Goal: Task Accomplishment & Management: Use online tool/utility

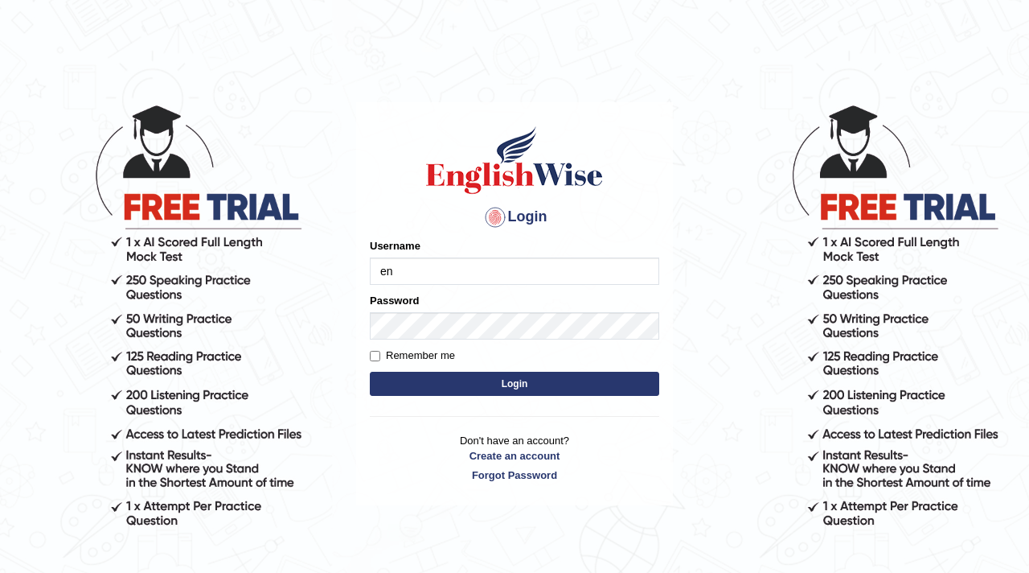
type input "e"
type input "p"
type input "parwin_parramatta"
click at [412, 392] on button "Login" at bounding box center [514, 384] width 289 height 24
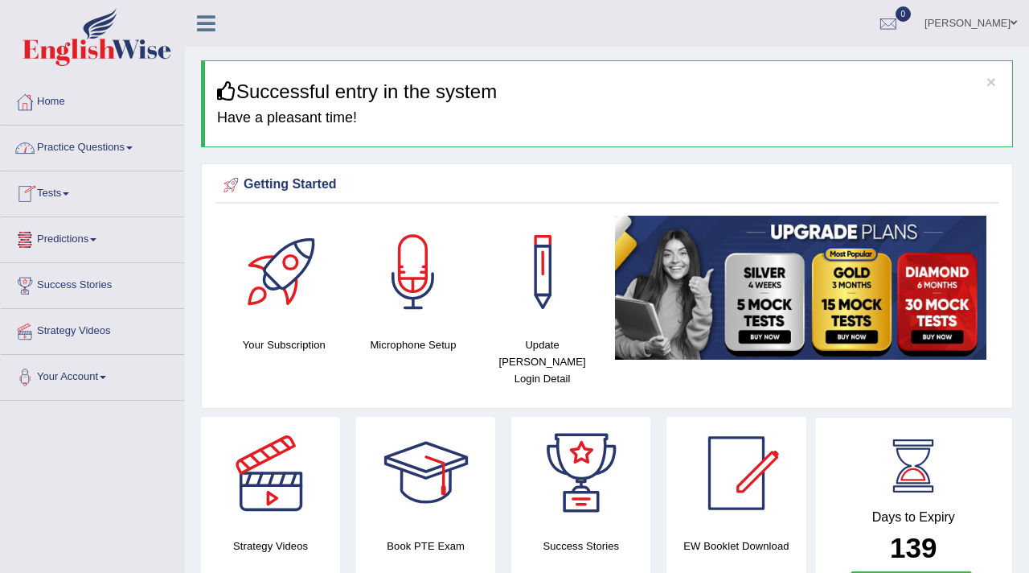
click at [105, 158] on link "Practice Questions" at bounding box center [92, 145] width 183 height 40
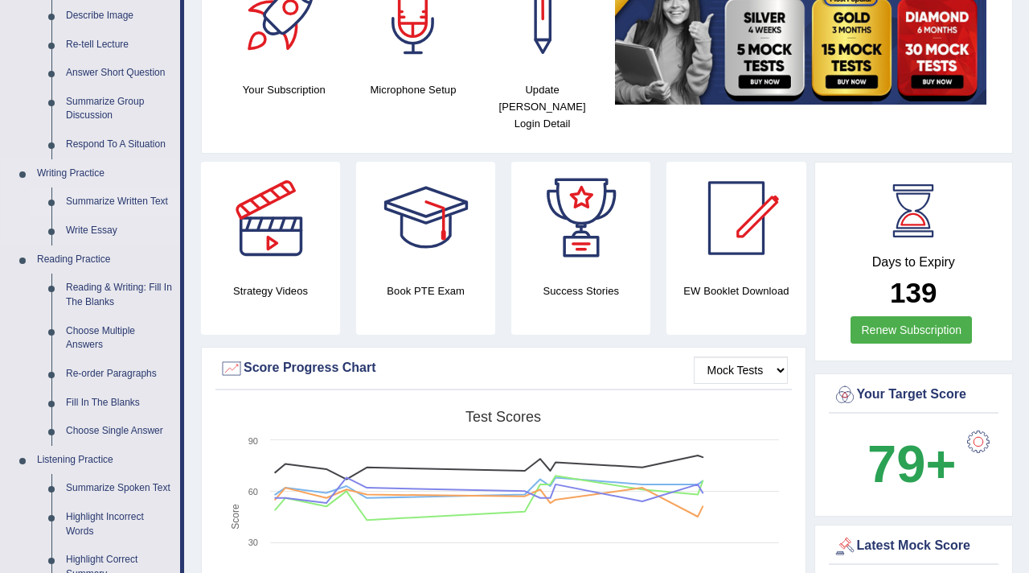
scroll to position [266, 0]
